Goal: Information Seeking & Learning: Learn about a topic

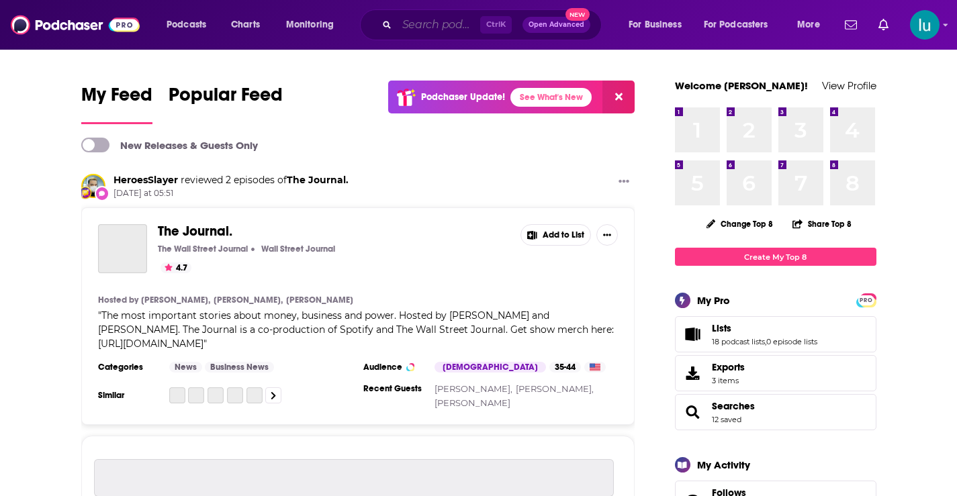
click at [430, 27] on input "Search podcasts, credits, & more..." at bounding box center [438, 24] width 83 height 21
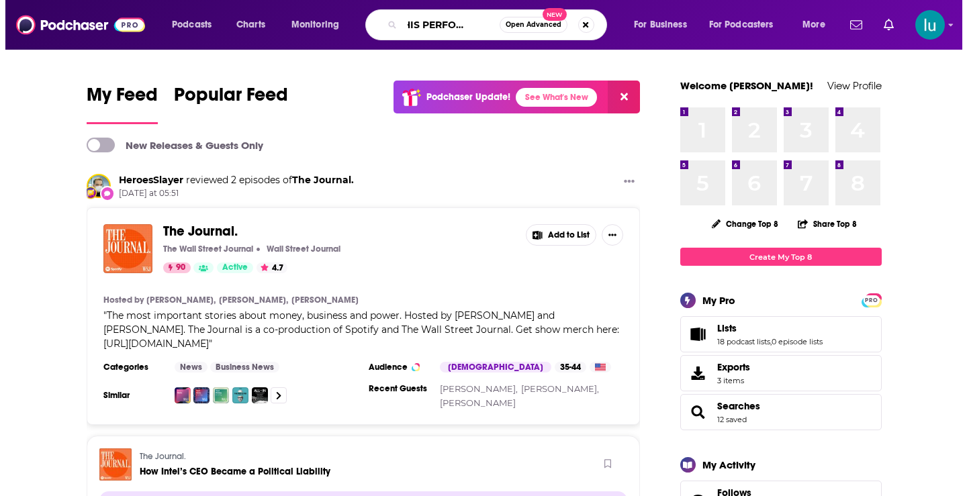
scroll to position [0, 33]
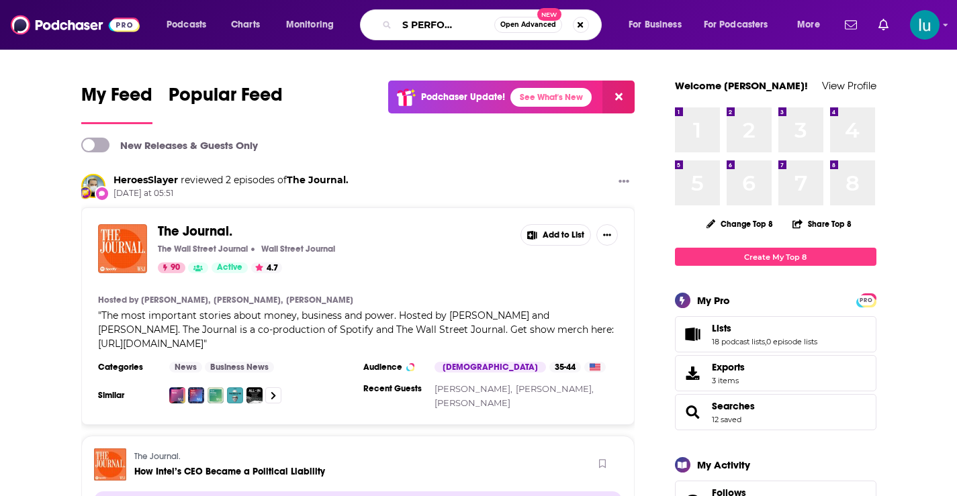
type input "AT THIS PERFORMANCE"
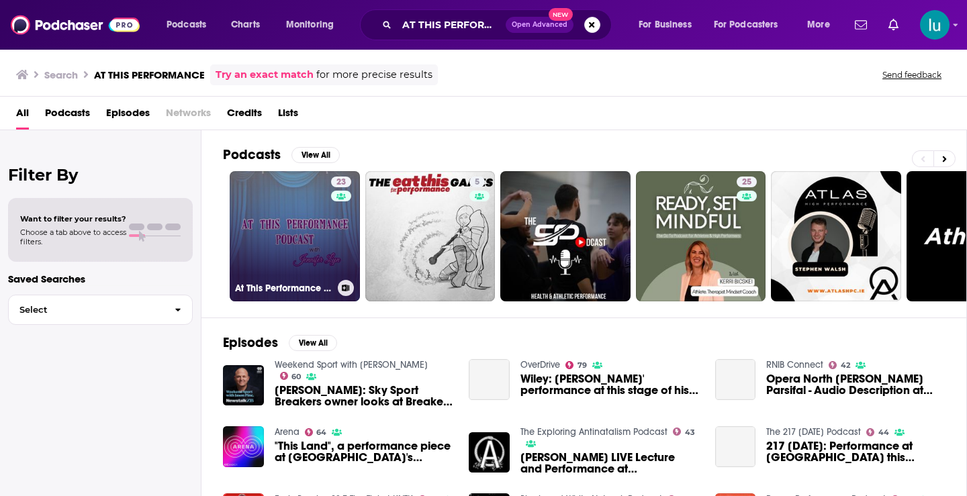
click at [293, 220] on link "23 At This Performance Podcast" at bounding box center [295, 236] width 130 height 130
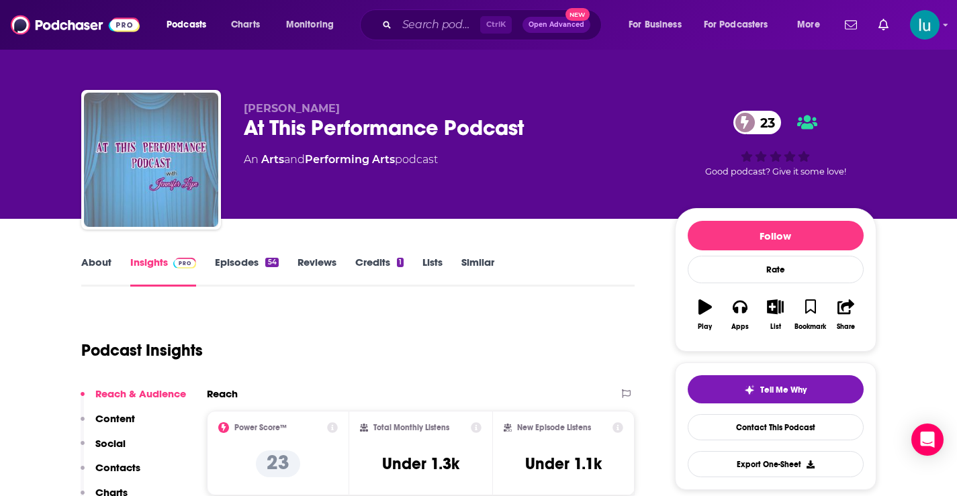
click at [93, 258] on link "About" at bounding box center [96, 271] width 30 height 31
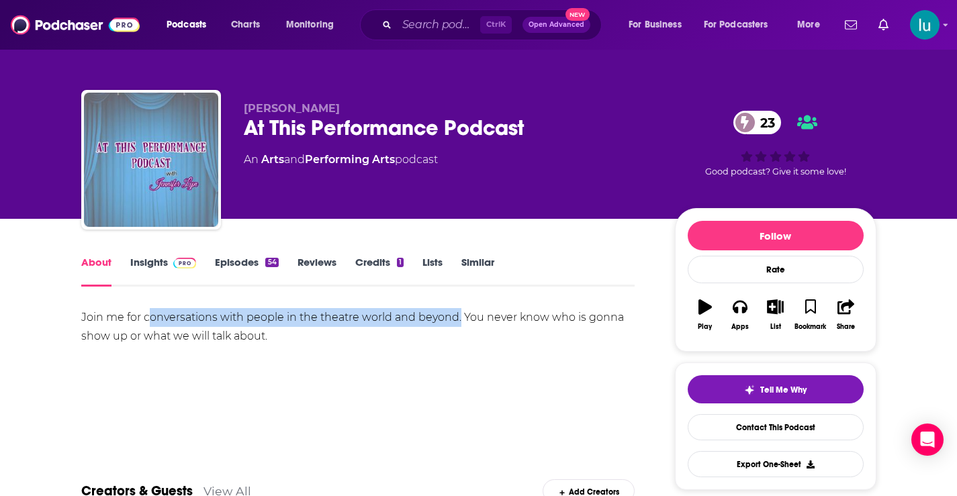
drag, startPoint x: 148, startPoint y: 315, endPoint x: 459, endPoint y: 316, distance: 310.9
click at [459, 316] on div "Join me for conversations with people in the theatre world and beyond. You neve…" at bounding box center [358, 327] width 554 height 38
copy div "onversations with people in the theatre world and beyond."
